Goal: Information Seeking & Learning: Learn about a topic

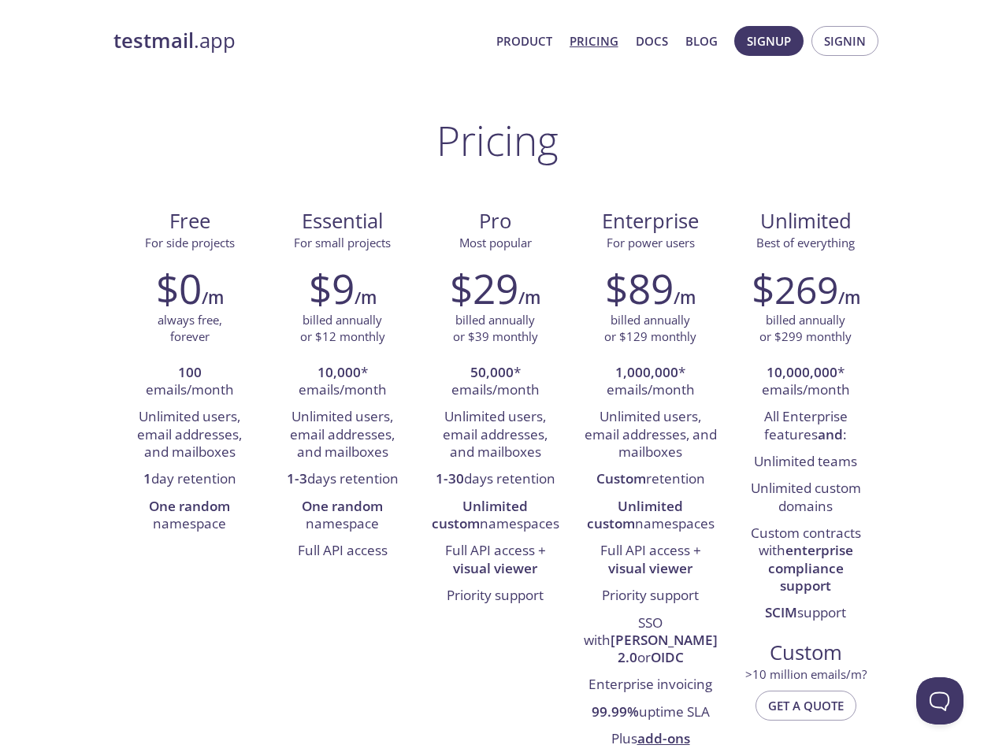
click at [769, 41] on span "Signup" at bounding box center [769, 41] width 44 height 20
click at [845, 41] on span "Signin" at bounding box center [845, 41] width 42 height 20
click at [190, 382] on li "100 emails/month" at bounding box center [189, 382] width 129 height 45
click at [190, 435] on li "Unlimited users, email addresses, and mailboxes" at bounding box center [189, 435] width 129 height 62
click at [190, 480] on li "1 day retention" at bounding box center [189, 479] width 129 height 27
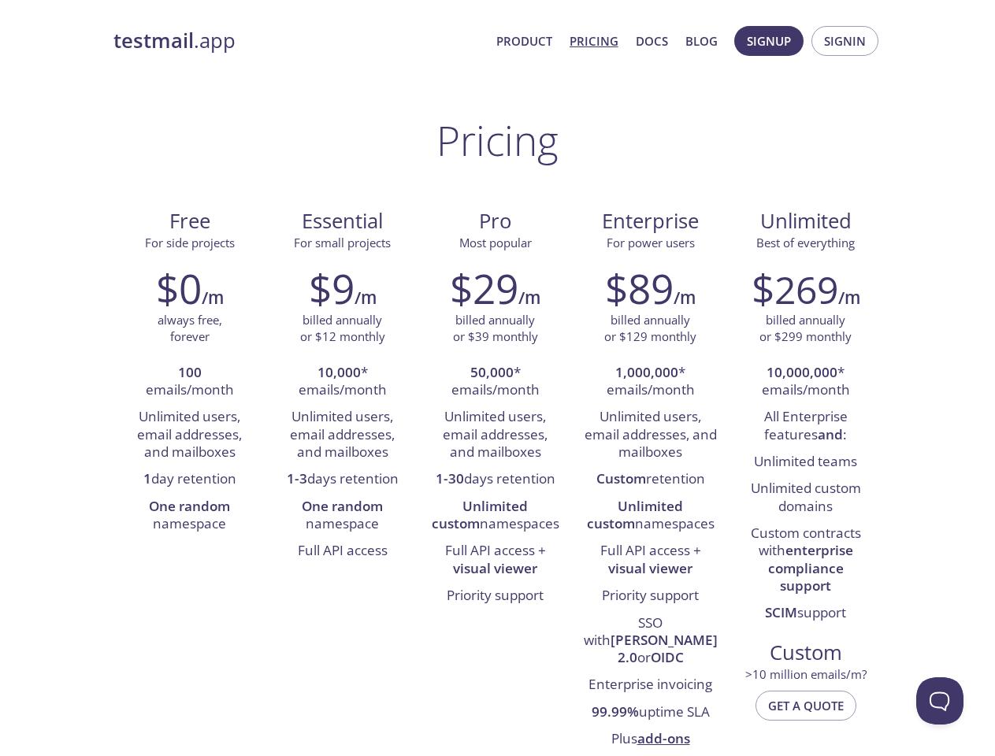
click at [190, 516] on li "One random namespace" at bounding box center [189, 516] width 129 height 45
click at [344, 382] on li "10,000 * emails/month" at bounding box center [342, 382] width 129 height 45
click at [344, 435] on li "Unlimited users, email addresses, and mailboxes" at bounding box center [342, 435] width 129 height 62
click at [344, 480] on li "1-3 days retention" at bounding box center [342, 479] width 129 height 27
click at [344, 516] on li "One random namespace" at bounding box center [342, 516] width 129 height 45
